Goal: Task Accomplishment & Management: Use online tool/utility

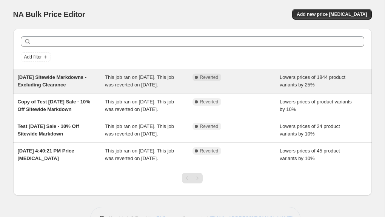
click at [324, 81] on div "Lowers prices of 1844 product variants by 25%" at bounding box center [324, 81] width 88 height 15
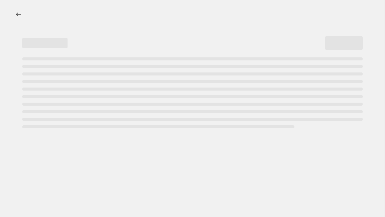
select select "percentage"
select select "collection"
select select "not_equal"
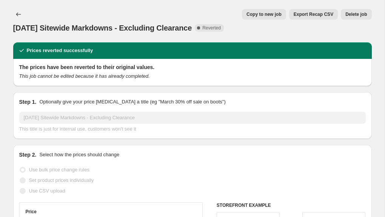
click at [271, 16] on span "Copy to new job" at bounding box center [264, 14] width 35 height 6
select select "percentage"
select select "collection"
select select "not_equal"
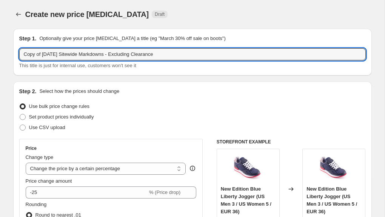
drag, startPoint x: 61, startPoint y: 55, endPoint x: 14, endPoint y: 57, distance: 46.5
click at [14, 57] on div "Step 1. Optionally give your price [MEDICAL_DATA] a title (eg "March 30% off sa…" at bounding box center [192, 52] width 359 height 47
click at [147, 56] on input "[DATE] Sitewide Markdowns - Excluding Clearance" at bounding box center [192, 54] width 347 height 12
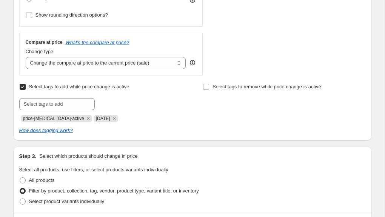
scroll to position [250, 0]
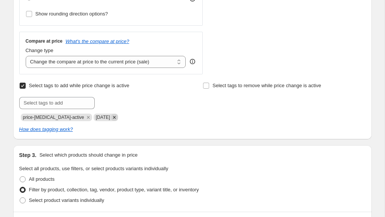
type input "[DATE] Sitewide Markdowns - Excluding Clearance"
click at [113, 118] on icon "Remove JULY4" at bounding box center [114, 117] width 3 height 3
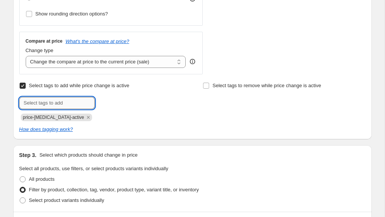
click at [72, 105] on input "text" at bounding box center [57, 103] width 76 height 12
type input "LABORDAY"
click at [124, 99] on button "Add LABORDAY" at bounding box center [119, 102] width 45 height 11
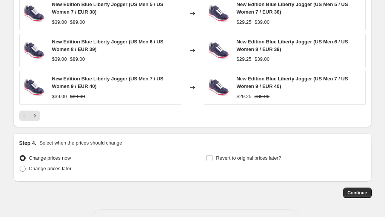
scroll to position [724, 0]
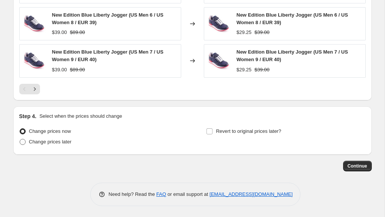
click at [69, 143] on span "Change prices later" at bounding box center [50, 142] width 43 height 6
click at [20, 139] on input "Change prices later" at bounding box center [20, 139] width 0 height 0
radio input "true"
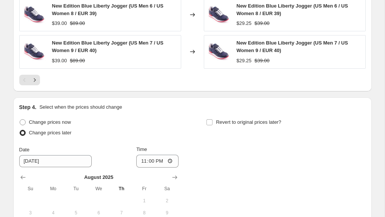
scroll to position [737, 0]
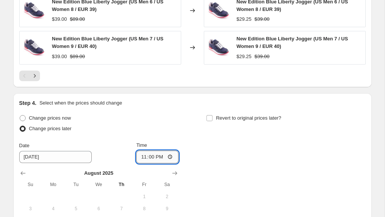
click at [148, 157] on input "23:00" at bounding box center [157, 157] width 42 height 13
click at [141, 157] on input "23:00" at bounding box center [157, 157] width 42 height 13
click at [62, 159] on input "[DATE]" at bounding box center [55, 157] width 72 height 12
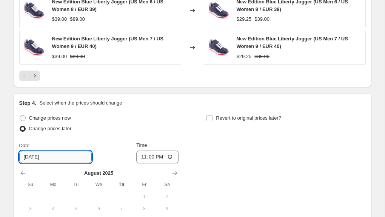
click at [56, 159] on input "[DATE]" at bounding box center [55, 157] width 72 height 12
click at [33, 156] on input "[DATE]" at bounding box center [55, 157] width 72 height 12
click at [80, 158] on input "[DATE]" at bounding box center [55, 157] width 72 height 12
type input "[DATE]"
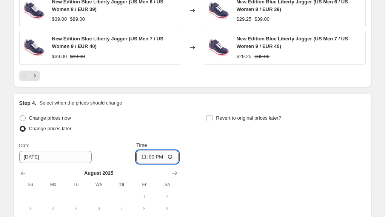
click at [149, 157] on input "23:00" at bounding box center [157, 157] width 42 height 13
type input "23:59"
click at [252, 156] on div "Change prices now Change prices later Date [DATE] Time 23:59 [DATE] Su Mo Tu We…" at bounding box center [192, 188] width 347 height 150
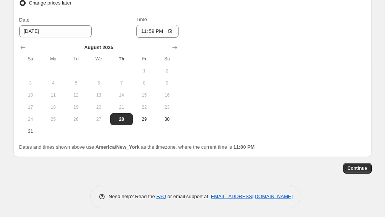
scroll to position [865, 0]
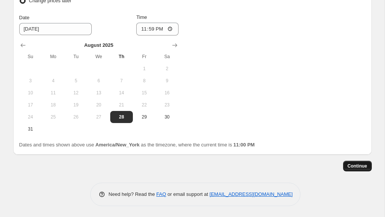
click at [351, 165] on span "Continue" at bounding box center [358, 166] width 20 height 6
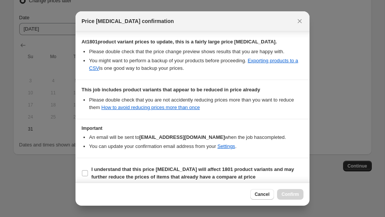
scroll to position [153, 0]
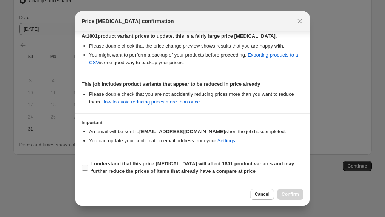
click at [83, 166] on input "I understand that this price [MEDICAL_DATA] will affect 1801 product variants a…" at bounding box center [85, 168] width 6 height 6
checkbox input "true"
click at [295, 195] on span "Confirm" at bounding box center [290, 194] width 17 height 6
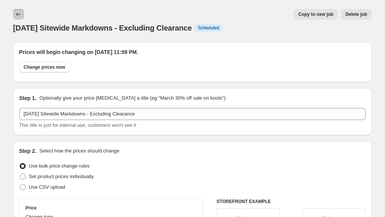
click at [20, 14] on icon "Price change jobs" at bounding box center [18, 14] width 5 height 4
